Goal: Task Accomplishment & Management: Complete application form

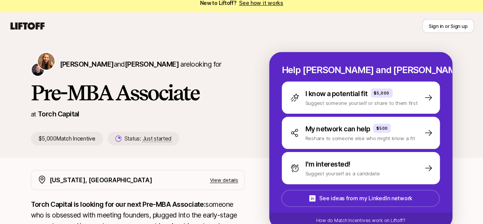
scroll to position [7, 0]
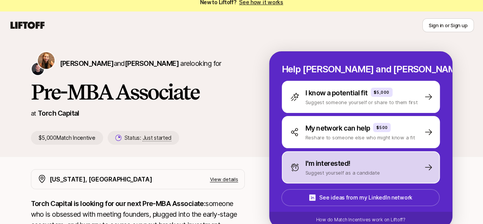
click at [360, 170] on p "Suggest yourself as a candidate" at bounding box center [343, 173] width 75 height 8
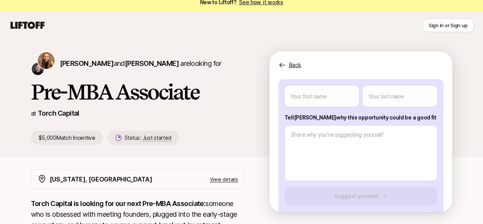
scroll to position [88, 0]
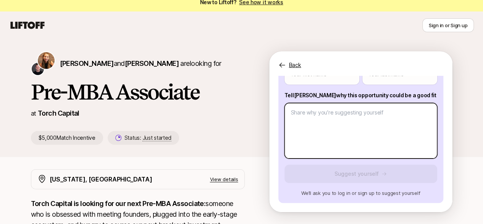
type textarea "x"
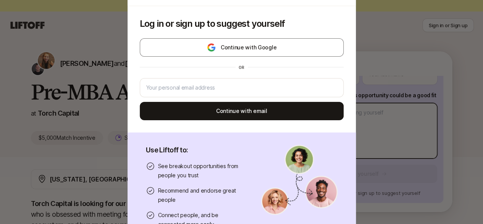
click at [355, 118] on body "New to Liftoff? See how it works Sign in or Sign up Sign in or Sign up [PERSON_…" at bounding box center [241, 105] width 483 height 224
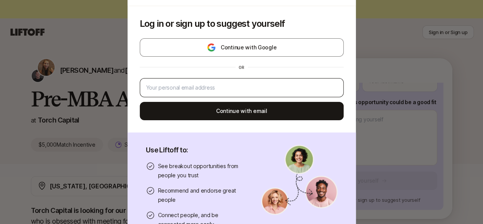
click at [266, 93] on div at bounding box center [242, 87] width 204 height 19
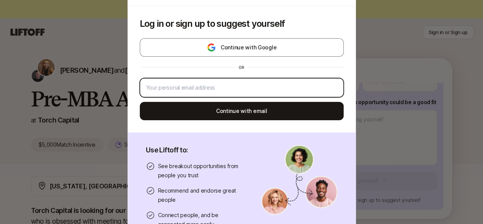
click at [255, 86] on input "email" at bounding box center [241, 87] width 191 height 9
type input "[EMAIL_ADDRESS][DOMAIN_NAME]"
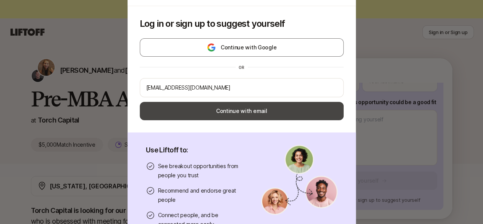
click at [256, 110] on button "Continue with email" at bounding box center [242, 111] width 204 height 18
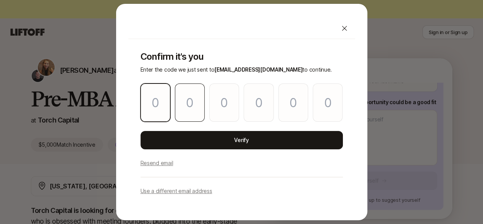
type input "7"
type input "9"
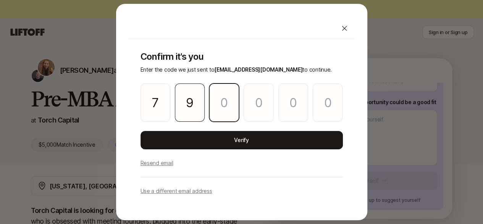
type input "8"
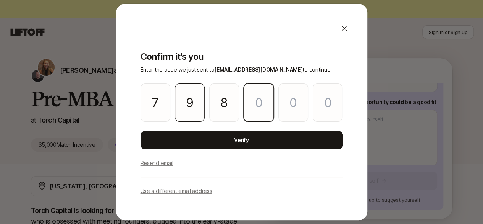
type input "6"
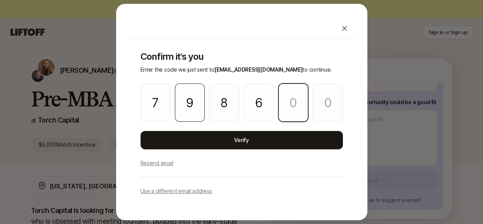
type input "8"
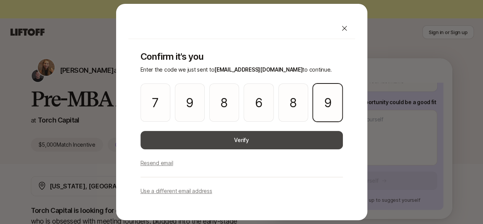
type input "9"
click at [209, 143] on button "Verify" at bounding box center [242, 140] width 203 height 18
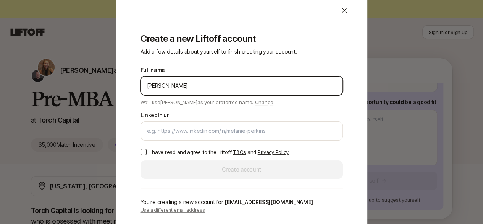
type input "[PERSON_NAME]"
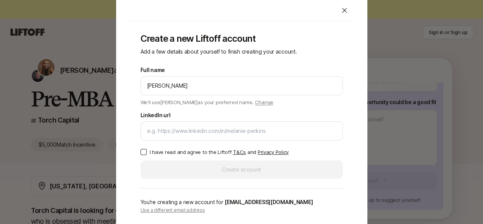
click at [255, 99] on span "Change" at bounding box center [264, 102] width 18 height 6
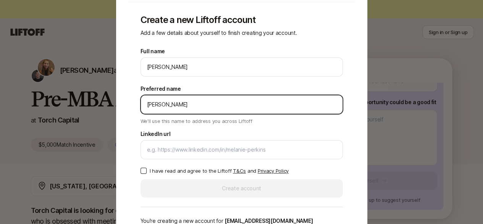
drag, startPoint x: 174, startPoint y: 101, endPoint x: 139, endPoint y: 99, distance: 34.9
click at [139, 99] on div "Create a new Liftoff account Add a few details about yourself to finish creatin…" at bounding box center [241, 123] width 227 height 242
type input "Ben"
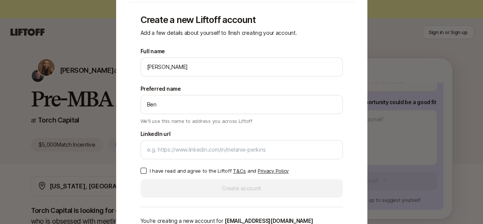
click at [139, 99] on div "Create a new Liftoff account Add a few details about yourself to finish creatin…" at bounding box center [241, 123] width 227 height 242
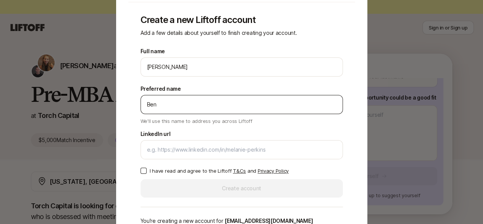
scroll to position [30, 0]
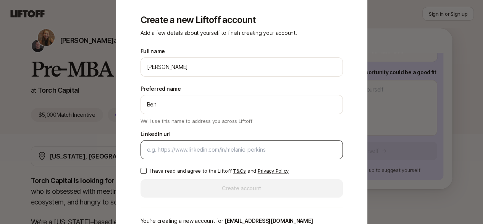
click at [202, 154] on div at bounding box center [242, 149] width 203 height 19
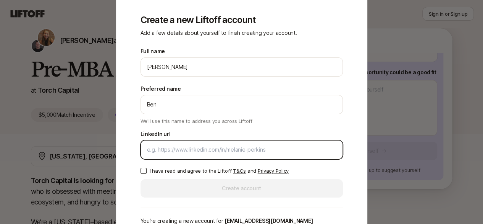
click at [201, 151] on input "LinkedIn url" at bounding box center [242, 149] width 190 height 9
paste input "[URL][DOMAIN_NAME]"
type input "[URL][DOMAIN_NAME]"
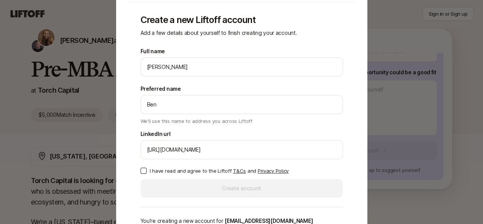
click at [142, 171] on button "I have read and agree to the Liftoff T&Cs and Privacy Policy" at bounding box center [144, 170] width 6 height 6
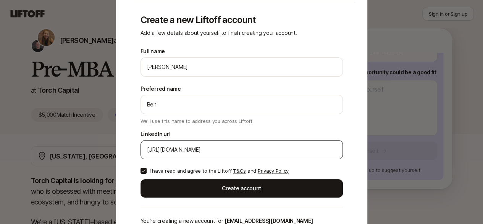
scroll to position [83, 0]
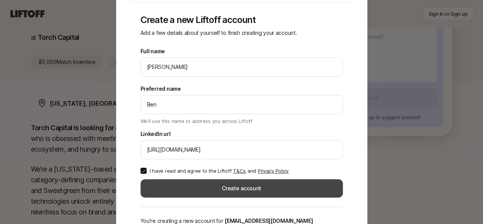
click at [224, 189] on button "Create account" at bounding box center [242, 188] width 203 height 18
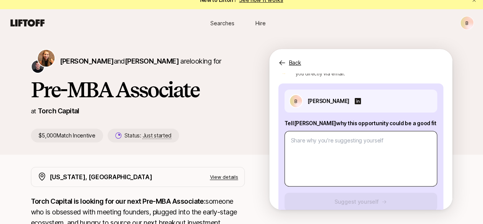
scroll to position [59, 0]
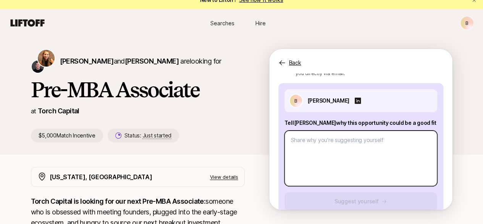
click at [362, 146] on textarea at bounding box center [361, 157] width 153 height 55
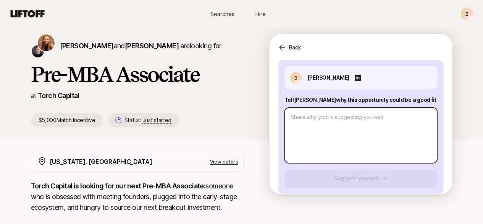
scroll to position [0, 0]
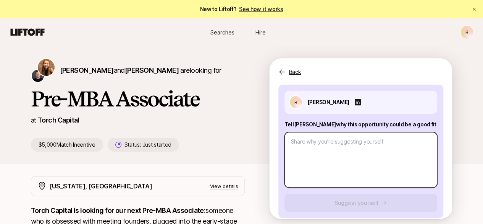
click at [320, 141] on textarea at bounding box center [361, 159] width 153 height 55
paste textarea "My background as an Investment Banking Analyst, combined with a previous VC int…"
type textarea "x"
type textarea "My background as an Investment Banking Analyst, combined with a previous VC int…"
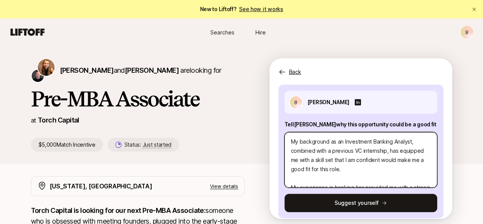
scroll to position [68, 0]
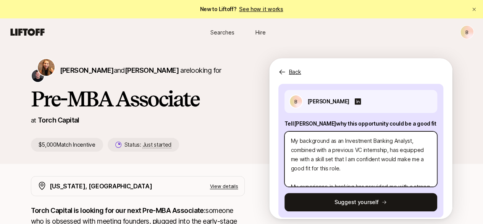
click at [370, 151] on textarea "My background as an Investment Banking Analyst, combined with a previous VC int…" at bounding box center [361, 158] width 153 height 55
type textarea "x"
type textarea "My background as an Investment Banking Analyst, combined with a previous V inte…"
type textarea "x"
type textarea "My background as an Investment Banking Analyst, combined with a previous Ven in…"
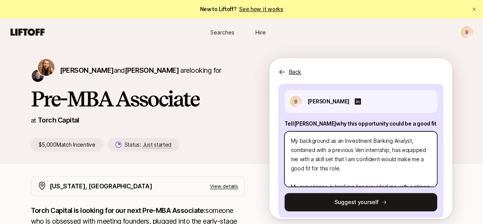
type textarea "x"
type textarea "My background as an Investment Banking Analyst, combined with a previous Vent i…"
type textarea "x"
type textarea "My background as an Investment Banking Analyst, combined with a previous Ventu …"
type textarea "x"
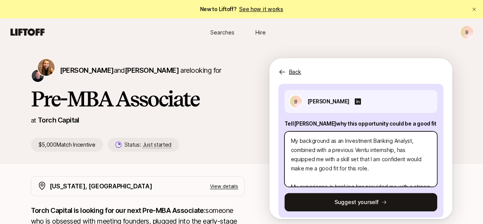
type textarea "My background as an Investment Banking Analyst, combined with a previous Ventur…"
type textarea "x"
type textarea "My background as an Investment Banking Analyst, combined with a previous Ventur…"
type textarea "x"
type textarea "My background as an Investment Banking Analyst, combined with a previous Ventur…"
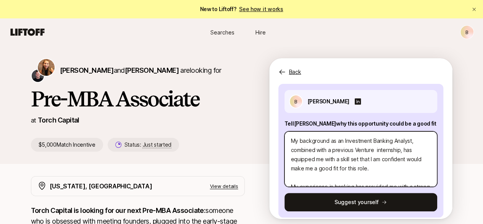
type textarea "x"
type textarea "My background as an Investment Banking Analyst, combined with a previous Ventur…"
type textarea "x"
type textarea "My background as an Investment Banking Analyst, combined with a previous Ventur…"
type textarea "x"
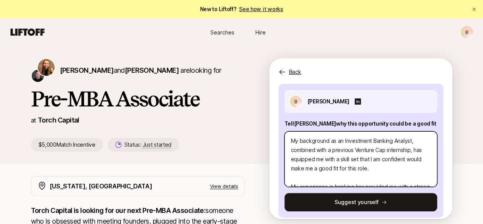
type textarea "My background as an Investment Banking Analyst, combined with a previous Ventur…"
type textarea "x"
type textarea "My background as an Investment Banking Analyst, combined with a previous Ventur…"
type textarea "x"
type textarea "My background as an Investment Banking Analyst, combined with a previous Ventur…"
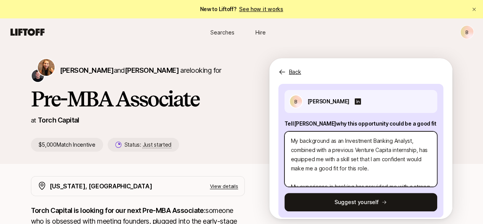
type textarea "x"
type textarea "My background as an Investment Banking Analyst, combined with a previous Ventur…"
click at [394, 165] on textarea "My background as an Investment Banking Analyst, combined with a previous Ventur…" at bounding box center [361, 158] width 153 height 55
click at [404, 168] on textarea "My background as an Investment Banking Analyst, combined with a previous Ventur…" at bounding box center [361, 158] width 153 height 55
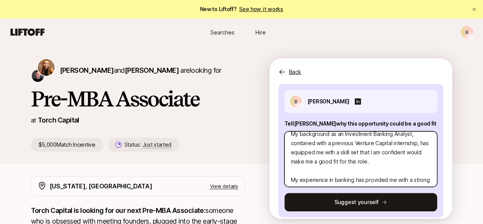
click at [356, 171] on textarea "My background as an Investment Banking Analyst, combined with a previous Ventur…" at bounding box center [361, 158] width 153 height 55
type textarea "x"
type textarea "My background as an Investment Banking Analyst, combined with a previous Ventur…"
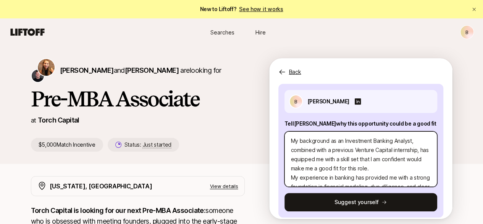
type textarea "x"
type textarea "My background as an Investment Banking Analyst, combined with a previous Ventur…"
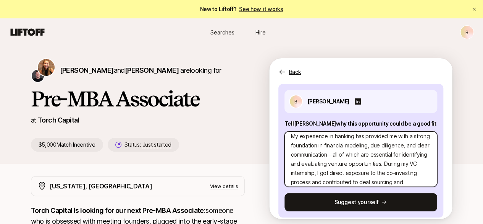
scroll to position [52, 0]
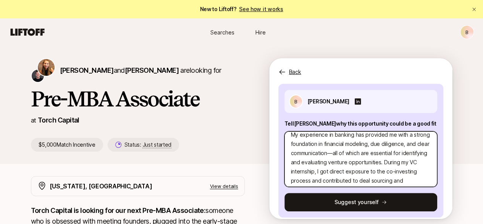
click at [368, 173] on textarea "My background as an Investment Banking Analyst, combined with a previous Ventur…" at bounding box center [361, 158] width 153 height 55
type textarea "x"
type textarea "My background as an Investment Banking Analyst, combined with a previous Ventur…"
type textarea "x"
type textarea "My background as an Investment Banking Analyst, combined with a previous Ventur…"
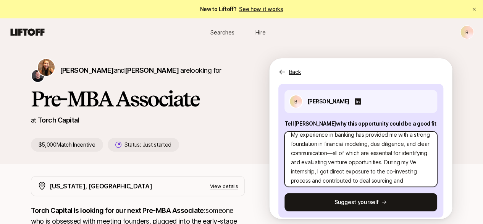
type textarea "x"
type textarea "My background as an Investment Banking Analyst, combined with a previous Ventur…"
type textarea "x"
type textarea "My background as an Investment Banking Analyst, combined with a previous Ventur…"
type textarea "x"
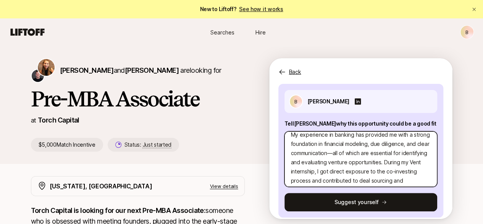
type textarea "My background as an Investment Banking Analyst, combined with a previous Ventur…"
type textarea "x"
type textarea "My background as an Investment Banking Analyst, combined with a previous Ventur…"
type textarea "x"
type textarea "My background as an Investment Banking Analyst, combined with a previous Ventur…"
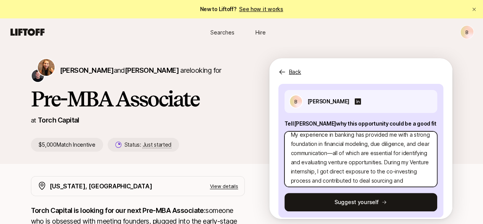
type textarea "x"
type textarea "My background as an Investment Banking Analyst, combined with a previous Ventur…"
type textarea "x"
type textarea "My background as an Investment Banking Analyst, combined with a previous Ventur…"
type textarea "x"
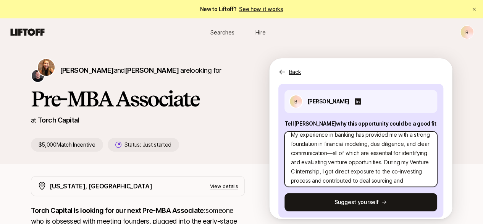
type textarea "My background as an Investment Banking Analyst, combined with a previous Ventur…"
type textarea "x"
type textarea "My background as an Investment Banking Analyst, combined with a previous Ventur…"
type textarea "x"
type textarea "My background as an Investment Banking Analyst, combined with a previous Ventur…"
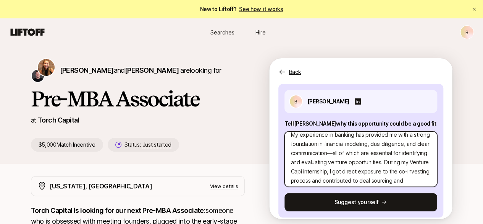
type textarea "x"
type textarea "My background as an Investment Banking Analyst, combined with a previous Ventur…"
type textarea "x"
type textarea "My background as an Investment Banking Analyst, combined with a previous Ventur…"
type textarea "x"
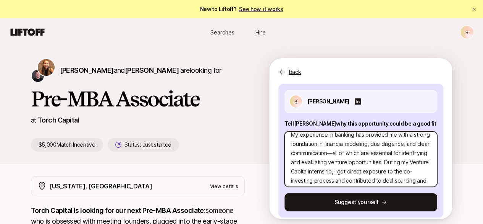
type textarea "My background as an Investment Banking Analyst, combined with a previous Ventur…"
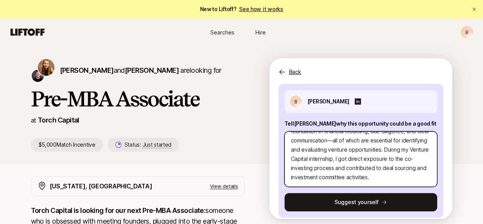
scroll to position [73, 0]
drag, startPoint x: 364, startPoint y: 159, endPoint x: 382, endPoint y: 159, distance: 18.0
click at [382, 159] on textarea "My background as an Investment Banking Analyst, combined with a previous Ventur…" at bounding box center [361, 158] width 153 height 55
type textarea "x"
type textarea "My background as an Investment Banking Analyst, combined with a previous Ventur…"
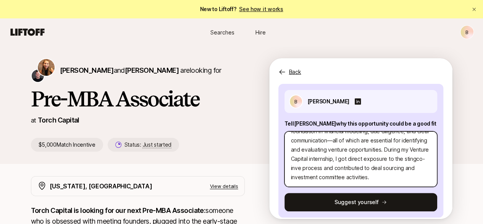
click at [381, 160] on textarea "My background as an Investment Banking Analyst, combined with a previous Ventur…" at bounding box center [361, 158] width 153 height 55
drag, startPoint x: 364, startPoint y: 159, endPoint x: 360, endPoint y: 162, distance: 4.9
click at [360, 162] on textarea "My background as an Investment Banking Analyst, combined with a previous Ventur…" at bounding box center [361, 158] width 153 height 55
drag, startPoint x: 354, startPoint y: 161, endPoint x: 334, endPoint y: 169, distance: 21.7
click at [334, 169] on textarea "My background as an Investment Banking Analyst, combined with a previous Ventur…" at bounding box center [361, 158] width 153 height 55
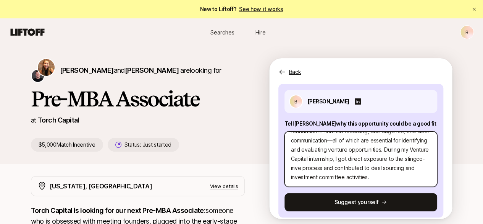
type textarea "x"
type textarea "My background as an Investment Banking Analyst, combined with a previous Ventur…"
click at [386, 177] on textarea "My background as an Investment Banking Analyst, combined with a previous Ventur…" at bounding box center [361, 158] width 153 height 55
drag, startPoint x: 379, startPoint y: 175, endPoint x: 349, endPoint y: 176, distance: 30.6
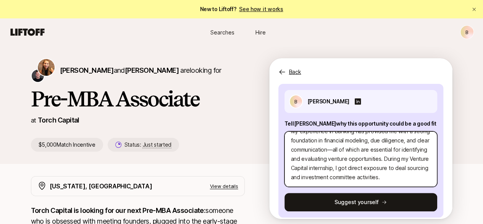
click at [349, 176] on textarea "My background as an Investment Banking Analyst, combined with a previous Ventur…" at bounding box center [361, 158] width 153 height 55
type textarea "x"
type textarea "My background as an Investment Banking Analyst, combined with a previous Ventur…"
type textarea "x"
type textarea "My background as an Investment Banking Analyst, combined with a previous Ventur…"
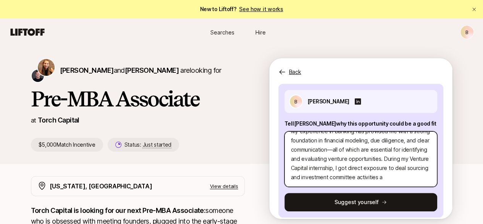
type textarea "x"
type textarea "My background as an Investment Banking Analyst, combined with a previous Ventur…"
type textarea "x"
type textarea "My background as an Investment Banking Analyst, combined with a previous Ventur…"
type textarea "x"
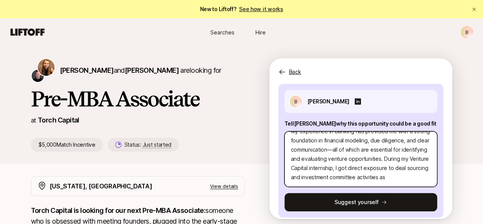
type textarea "My background as an Investment Banking Analyst, combined with a previous Ventur…"
type textarea "x"
type textarea "My background as an Investment Banking Analyst, combined with a previous Ventur…"
type textarea "x"
type textarea "My background as an Investment Banking Analyst, combined with a previous Ventur…"
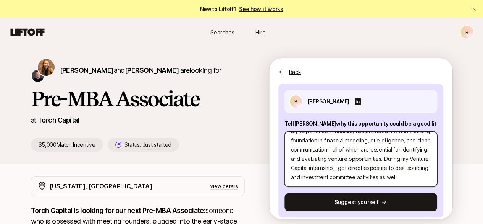
type textarea "x"
type textarea "My background as an Investment Banking Analyst, combined with a previous Ventur…"
type textarea "x"
type textarea "My background as an Investment Banking Analyst, combined with a previous Ventur…"
type textarea "x"
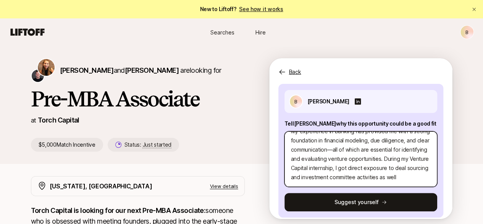
type textarea "My background as an Investment Banking Analyst, combined with a previous Ventur…"
type textarea "x"
type textarea "My background as an Investment Banking Analyst, combined with a previous Ventur…"
type textarea "x"
type textarea "My background as an Investment Banking Analyst, combined with a previous Ventur…"
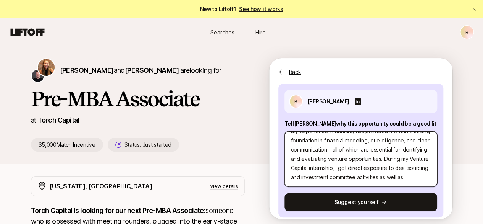
type textarea "x"
type textarea "My background as an Investment Banking Analyst, combined with a previous Ventur…"
type textarea "x"
type textarea "My background as an Investment Banking Analyst, combined with a previous Ventur…"
type textarea "x"
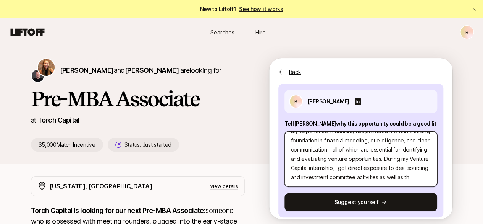
type textarea "My background as an Investment Banking Analyst, combined with a previous Ventur…"
type textarea "x"
type textarea "My background as an Investment Banking Analyst, combined with a previous Ventur…"
type textarea "x"
type textarea "My background as an Investment Banking Analyst, combined with a previous Ventur…"
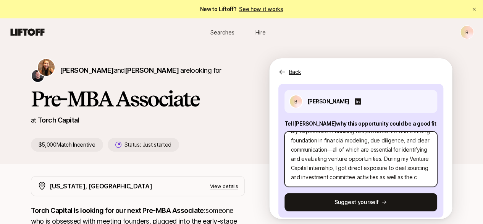
type textarea "x"
type textarea "My background as an Investment Banking Analyst, combined with a previous Ventur…"
type textarea "x"
type textarea "My background as an Investment Banking Analyst, combined with a previous Ventur…"
type textarea "x"
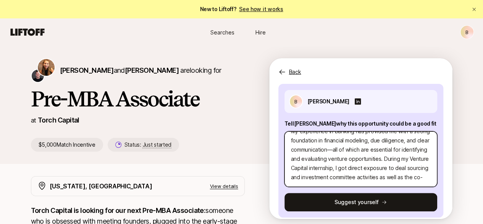
type textarea "My background as an Investment Banking Analyst, combined with a previous Ventur…"
type textarea "x"
type textarea "My background as an Investment Banking Analyst, combined with a previous Ventur…"
type textarea "x"
type textarea "My background as an Investment Banking Analyst, combined with a previous Ventur…"
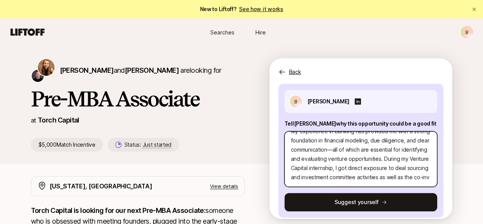
type textarea "x"
type textarea "My background as an Investment Banking Analyst, combined with a previous Ventur…"
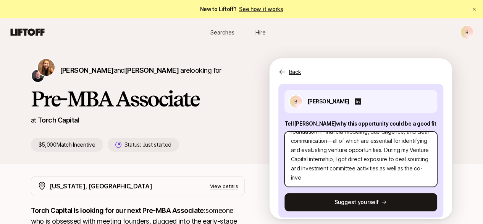
type textarea "x"
type textarea "My background as an Investment Banking Analyst, combined with a previous Ventur…"
type textarea "x"
type textarea "My background as an Investment Banking Analyst, combined with a previous Ventur…"
type textarea "x"
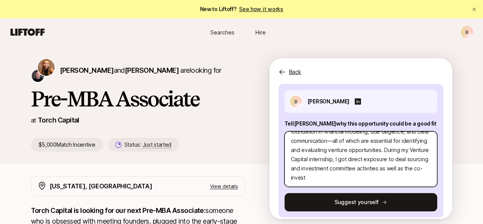
type textarea "My background as an Investment Banking Analyst, combined with a previous Ventur…"
type textarea "x"
type textarea "My background as an Investment Banking Analyst, combined with a previous Ventur…"
type textarea "x"
type textarea "My background as an Investment Banking Analyst, combined with a previous Ventur…"
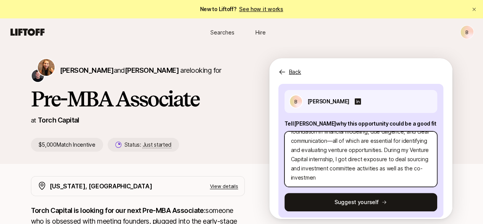
type textarea "x"
type textarea "My background as an Investment Banking Analyst, combined with a previous Ventur…"
type textarea "x"
type textarea "My background as an Investment Banking Analyst, combined with a previous Ventur…"
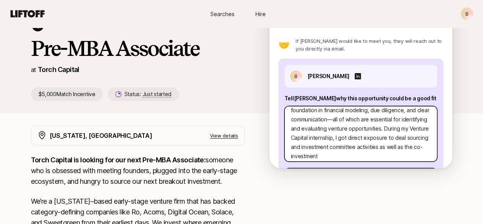
scroll to position [63, 0]
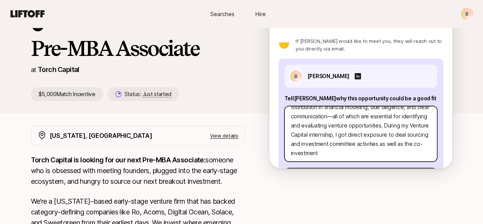
click at [421, 152] on textarea "My background as an Investment Banking Analyst, combined with a previous Ventur…" at bounding box center [361, 133] width 153 height 55
drag, startPoint x: 420, startPoint y: 152, endPoint x: 349, endPoint y: 154, distance: 71.9
click at [349, 154] on textarea "My background as an Investment Banking Analyst, combined with a previous Ventur…" at bounding box center [361, 133] width 153 height 55
type textarea "x"
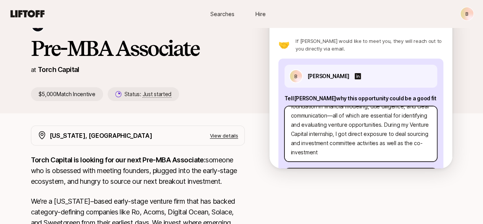
type textarea "My background as an Investment Banking Analyst, combined with a previous Ventur…"
type textarea "x"
type textarea "My background as an Investment Banking Analyst, combined with a previous Ventur…"
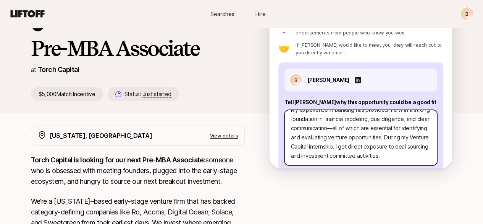
type textarea "x"
type textarea "My background as an Investment Banking Analyst, combined with a previous Ventur…"
type textarea "x"
type textarea "My background as an Investment Banking Analyst, combined with a previous Ventur…"
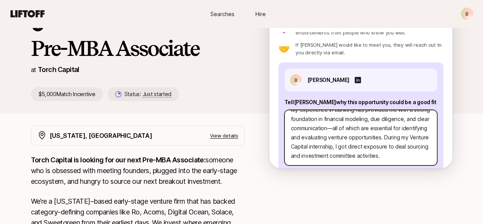
type textarea "x"
type textarea "My background as an Investment Banking Analyst, combined with a previous Ventur…"
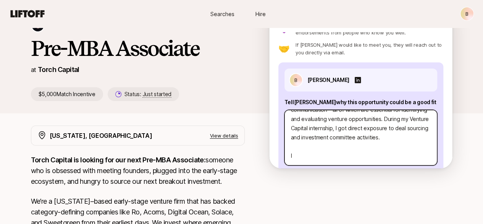
type textarea "x"
type textarea "My background as an Investment Banking Analyst, combined with a previous Ventur…"
type textarea "x"
type textarea "My background as an Investment Banking Analyst, combined with a previous Ventur…"
type textarea "x"
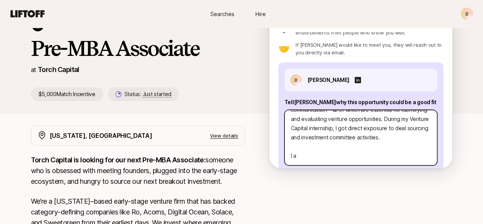
type textarea "My background as an Investment Banking Analyst, combined with a previous Ventur…"
type textarea "x"
type textarea "My background as an Investment Banking Analyst, combined with a previous Ventur…"
type textarea "x"
type textarea "My background as an Investment Banking Analyst, combined with a previous Ventur…"
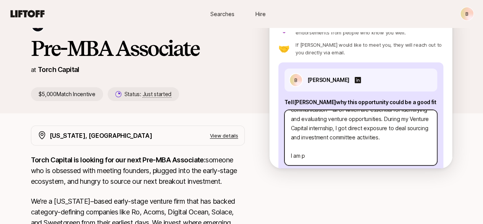
type textarea "x"
type textarea "My background as an Investment Banking Analyst, combined with a previous Ventur…"
type textarea "x"
type textarea "My background as an Investment Banking Analyst, combined with a previous Ventur…"
type textarea "x"
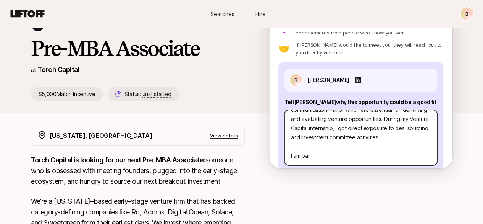
type textarea "My background as an Investment Banking Analyst, combined with a previous Ventur…"
type textarea "x"
type textarea "My background as an Investment Banking Analyst, combined with a previous Ventur…"
type textarea "x"
type textarea "My background as an Investment Banking Analyst, combined with a previous Ventur…"
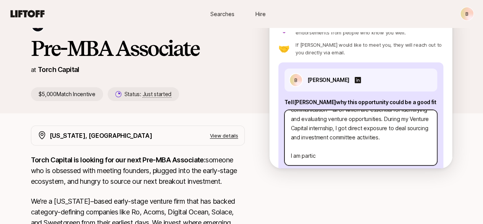
type textarea "x"
type textarea "My background as an Investment Banking Analyst, combined with a previous Ventur…"
type textarea "x"
type textarea "My background as an Investment Banking Analyst, combined with a previous Ventur…"
type textarea "x"
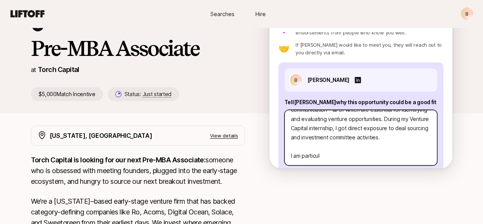
type textarea "My background as an Investment Banking Analyst, combined with a previous Ventur…"
type textarea "x"
type textarea "My background as an Investment Banking Analyst, combined with a previous Ventur…"
type textarea "x"
type textarea "My background as an Investment Banking Analyst, combined with a previous Ventur…"
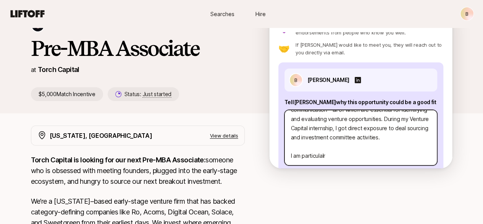
type textarea "x"
type textarea "My background as an Investment Banking Analyst, combined with a previous Ventur…"
type textarea "x"
type textarea "My background as an Investment Banking Analyst, combined with a previous Ventur…"
type textarea "x"
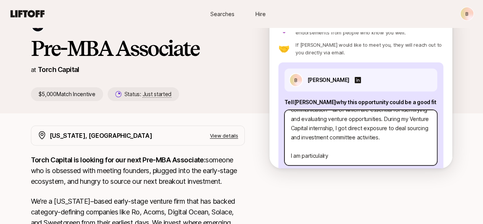
type textarea "My background as an Investment Banking Analyst, combined with a previous Ventur…"
type textarea "x"
type textarea "My background as an Investment Banking Analyst, combined with a previous Ventur…"
type textarea "x"
type textarea "My background as an Investment Banking Analyst, combined with a previous Ventur…"
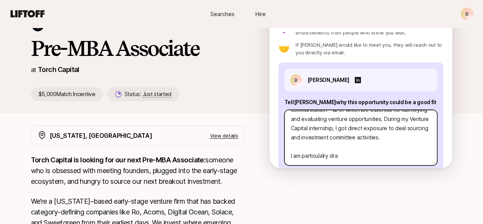
type textarea "x"
type textarea "My background as an Investment Banking Analyst, combined with a previous Ventur…"
type textarea "x"
type textarea "My background as an Investment Banking Analyst, combined with a previous Ventur…"
type textarea "x"
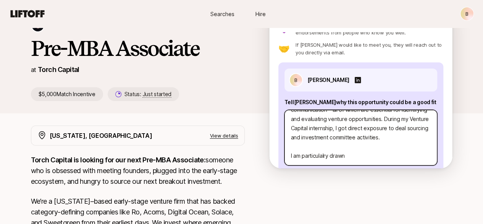
type textarea "My background as an Investment Banking Analyst, combined with a previous Ventur…"
type textarea "x"
type textarea "My background as an Investment Banking Analyst, combined with a previous Ventur…"
type textarea "x"
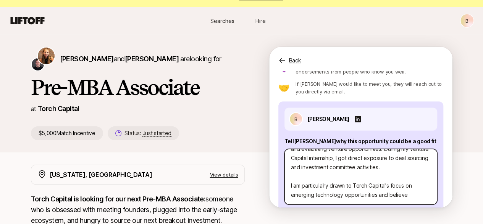
scroll to position [48, 0]
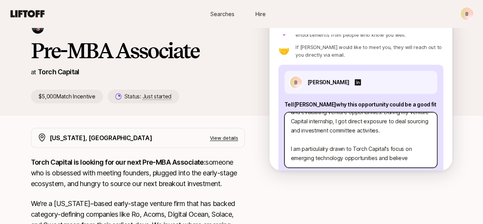
drag, startPoint x: 415, startPoint y: 159, endPoint x: 370, endPoint y: 162, distance: 45.2
click at [370, 162] on textarea "My background as an Investment Banking Analyst, combined with a previous Ventur…" at bounding box center [361, 139] width 153 height 55
click at [427, 156] on textarea "My background as an Investment Banking Analyst, combined with a previous Ventur…" at bounding box center [361, 139] width 153 height 55
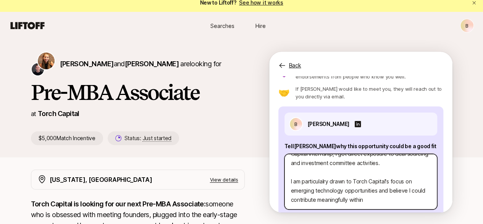
scroll to position [8, 0]
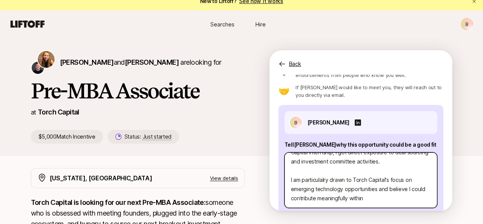
click at [400, 179] on textarea "My background as an Investment Banking Analyst, combined with a previous Ventur…" at bounding box center [361, 179] width 153 height 55
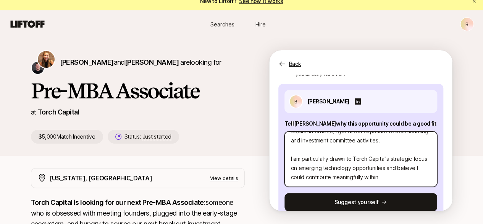
scroll to position [61, 0]
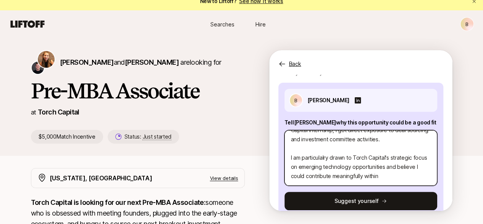
click at [415, 176] on textarea "My background as an Investment Banking Analyst, combined with a previous Ventur…" at bounding box center [361, 157] width 153 height 55
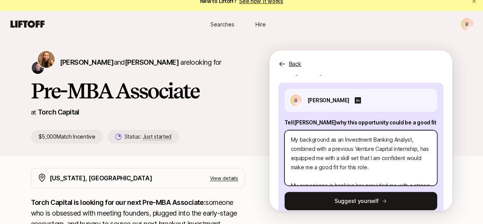
drag, startPoint x: 402, startPoint y: 178, endPoint x: 288, endPoint y: 121, distance: 127.3
click at [288, 121] on div "B [PERSON_NAME] Tell [PERSON_NAME] why this opportunity could be a good fit My …" at bounding box center [361, 149] width 165 height 133
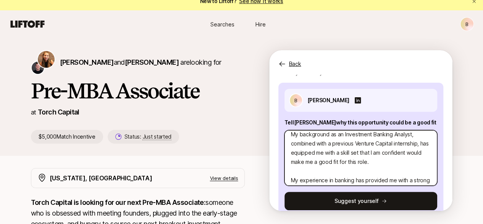
scroll to position [7, 0]
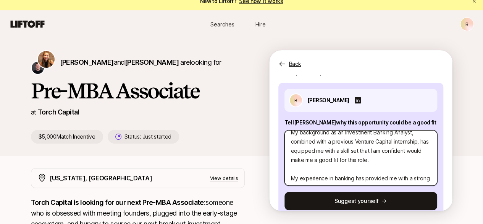
click at [386, 164] on textarea "My background as an Investment Banking Analyst, combined with a previous Ventur…" at bounding box center [361, 157] width 153 height 55
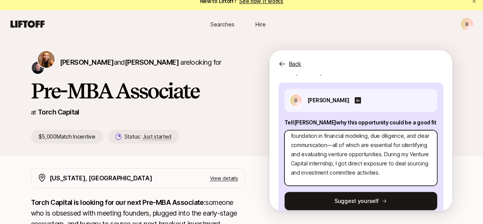
scroll to position [59, 0]
click at [368, 178] on textarea "My background as an Investment Banking Analyst, combined with a previous Ventur…" at bounding box center [361, 157] width 153 height 55
drag, startPoint x: 399, startPoint y: 172, endPoint x: 412, endPoint y: 178, distance: 13.7
click at [412, 178] on textarea "My background as an Investment Banking Analyst, combined with a previous Ventur…" at bounding box center [361, 157] width 153 height 55
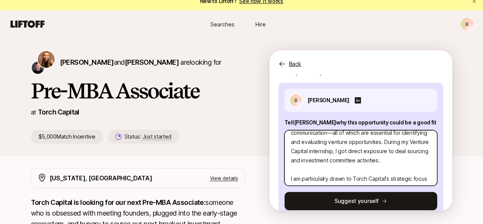
scroll to position [71, 0]
click at [388, 165] on textarea "My background as an Investment Banking Analyst, combined with a previous Ventur…" at bounding box center [361, 157] width 153 height 55
drag, startPoint x: 400, startPoint y: 159, endPoint x: 415, endPoint y: 165, distance: 16.3
click at [415, 165] on textarea "My background as an Investment Banking Analyst, combined with a previous Ventur…" at bounding box center [361, 157] width 153 height 55
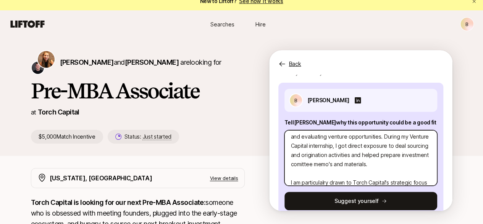
scroll to position [77, 0]
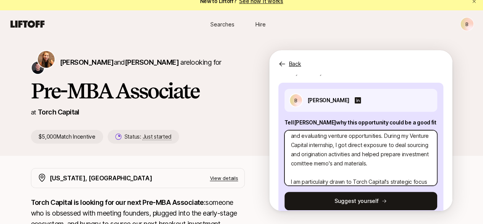
click at [400, 156] on textarea "My background as an Investment Banking Analyst, combined with a previous Ventur…" at bounding box center [361, 157] width 153 height 55
click at [405, 163] on textarea "My background as an Investment Banking Analyst, combined with a previous Ventur…" at bounding box center [361, 157] width 153 height 55
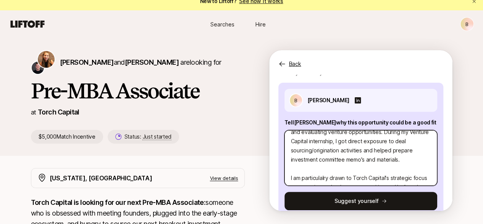
scroll to position [81, 0]
click at [318, 167] on textarea "My background as an Investment Banking Analyst, combined with a previous Ventur…" at bounding box center [361, 157] width 153 height 55
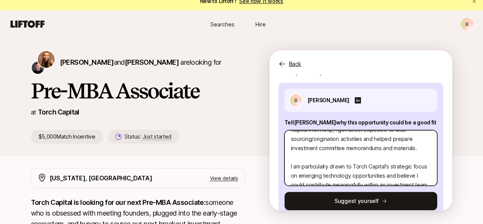
scroll to position [94, 0]
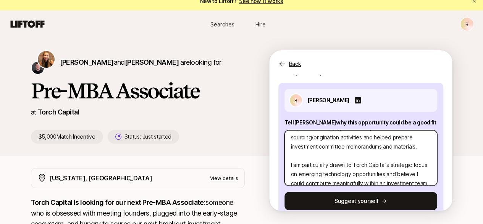
click at [349, 158] on textarea "My background as an Investment Banking Analyst, combined with a previous Ventur…" at bounding box center [361, 157] width 153 height 55
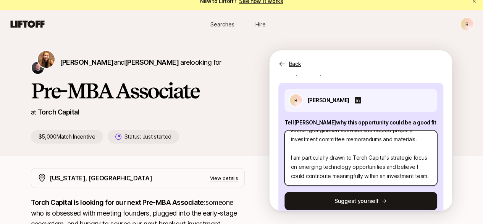
scroll to position [119, 0]
drag, startPoint x: 372, startPoint y: 178, endPoint x: 327, endPoint y: 148, distance: 54.3
click at [327, 148] on textarea "My background as an Investment Banking Analyst, combined with a previous Ventur…" at bounding box center [361, 157] width 153 height 55
click at [414, 165] on textarea "My background as an Investment Banking Analyst, combined with a previous Ventur…" at bounding box center [361, 157] width 153 height 55
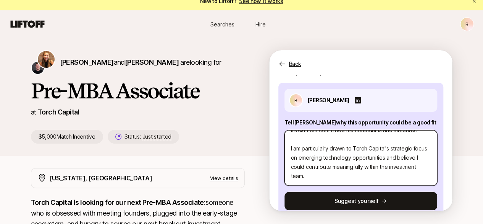
click at [399, 175] on textarea "My background as an Investment Banking Analyst, combined with a previous Ventur…" at bounding box center [361, 157] width 153 height 55
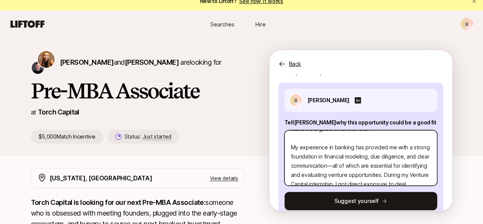
scroll to position [0, 0]
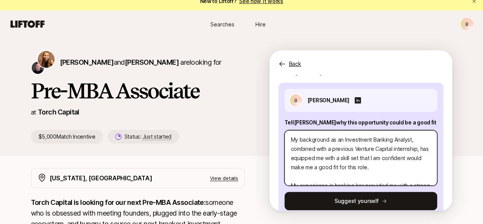
drag, startPoint x: 399, startPoint y: 175, endPoint x: 292, endPoint y: 111, distance: 124.7
click at [292, 111] on div "B [PERSON_NAME] Tell [PERSON_NAME] why this opportunity could be a good fit My …" at bounding box center [361, 149] width 165 height 133
click at [329, 148] on textarea "My background as an Investment Banking Analyst, combined with a previous Ventur…" at bounding box center [361, 157] width 153 height 55
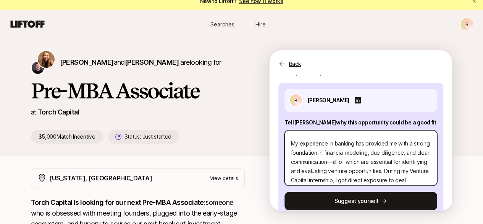
scroll to position [119, 0]
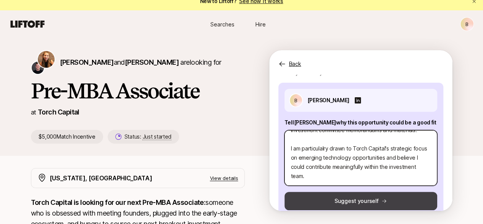
drag, startPoint x: 302, startPoint y: 139, endPoint x: 389, endPoint y: 192, distance: 102.1
click at [389, 192] on div "B [PERSON_NAME] Tell [PERSON_NAME] why this opportunity could be a good fit My …" at bounding box center [361, 149] width 165 height 133
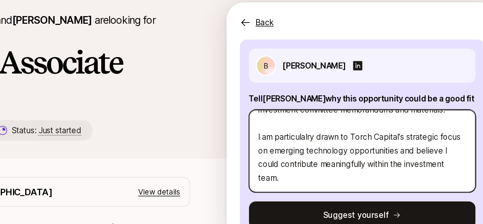
scroll to position [8, 0]
click at [347, 156] on textarea "My background as an Investment Banking Analyst, combined with a previous Ventur…" at bounding box center [361, 150] width 153 height 55
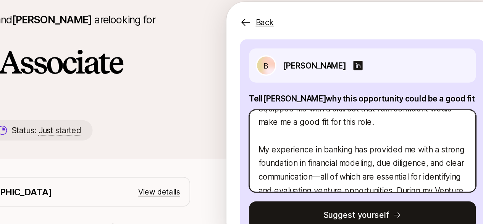
scroll to position [0, 0]
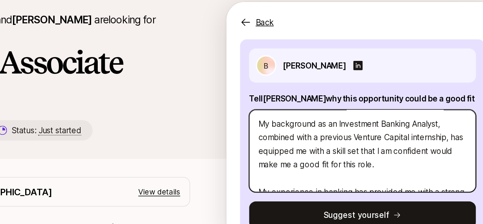
drag, startPoint x: 355, startPoint y: 169, endPoint x: 284, endPoint y: 105, distance: 95.2
click at [284, 105] on div "Interested in this opportunity? Suggest yourself directly to [PERSON_NAME] 💜 Le…" at bounding box center [360, 143] width 183 height 136
paste textarea "rly drawn to Torch Capital's strategic focus on emerging technology opportuniti…"
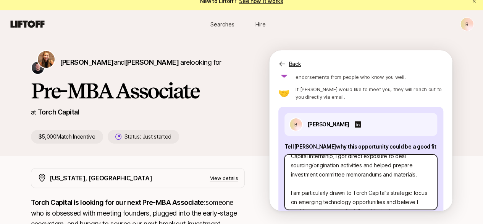
scroll to position [96, 0]
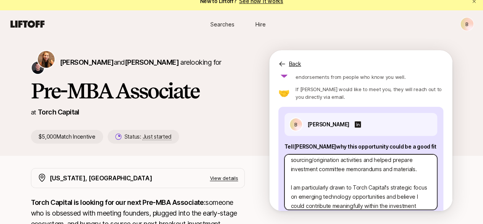
click at [360, 182] on textarea "My background as an Investment Banking Analyst, combined with a previous Ventur…" at bounding box center [361, 181] width 153 height 55
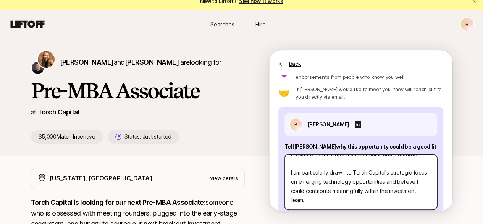
scroll to position [118, 0]
click at [370, 203] on textarea "My background as an Investment Banking Analyst, combined with a previous Ventur…" at bounding box center [361, 181] width 153 height 55
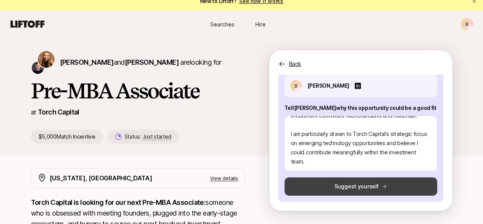
click at [386, 186] on button "Suggest yourself" at bounding box center [361, 186] width 153 height 18
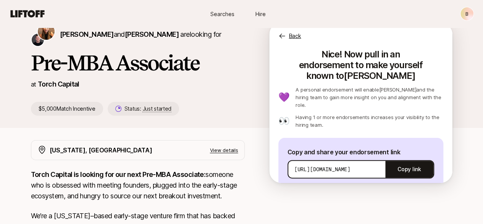
scroll to position [24, 0]
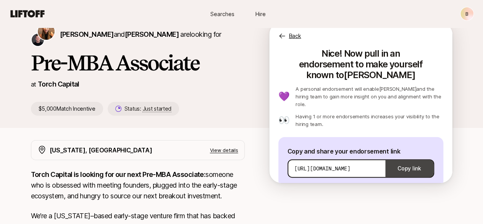
click at [414, 157] on button "Copy link" at bounding box center [410, 167] width 48 height 21
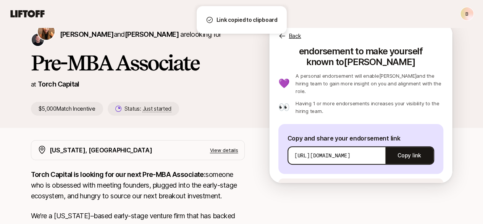
scroll to position [40, 0]
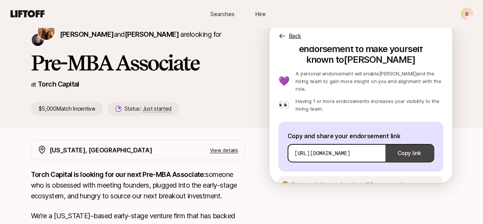
click at [405, 142] on button "Copy link" at bounding box center [410, 152] width 48 height 21
click at [403, 181] on span "See an example message" at bounding box center [398, 184] width 57 height 6
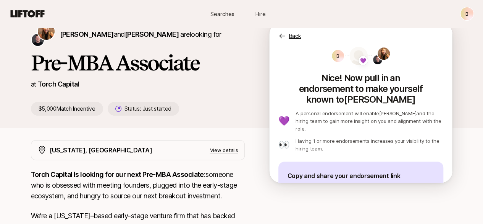
scroll to position [0, 0]
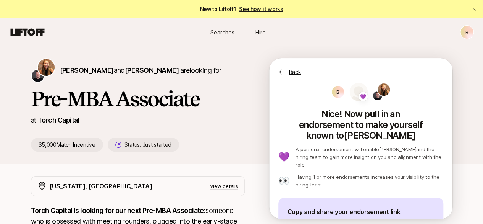
click at [302, 72] on p "Back" at bounding box center [295, 71] width 12 height 9
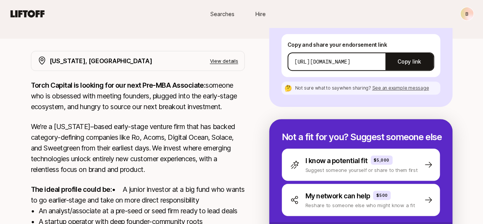
scroll to position [125, 0]
